Goal: Find contact information: Find contact information

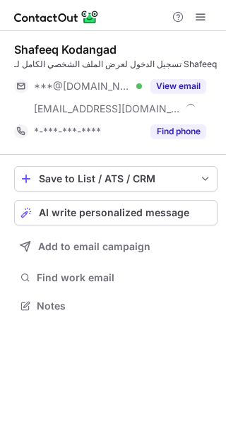
scroll to position [295, 226]
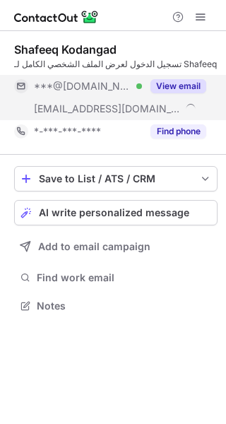
click at [179, 83] on button "View email" at bounding box center [178, 86] width 56 height 14
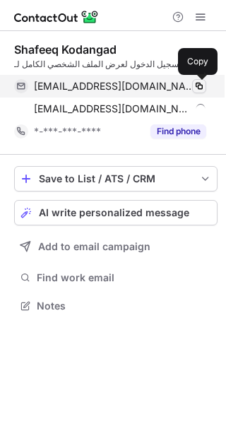
click at [201, 83] on span at bounding box center [199, 86] width 11 height 11
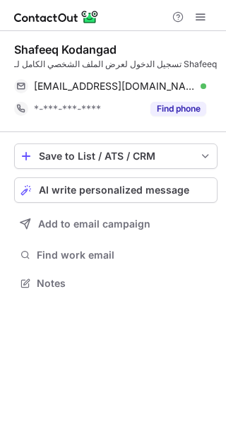
scroll to position [273, 226]
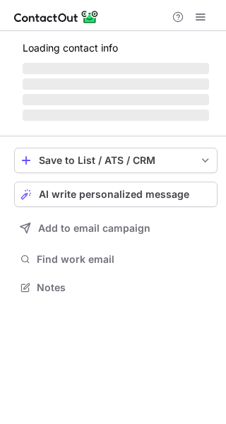
scroll to position [6, 7]
